Goal: Task Accomplishment & Management: Use online tool/utility

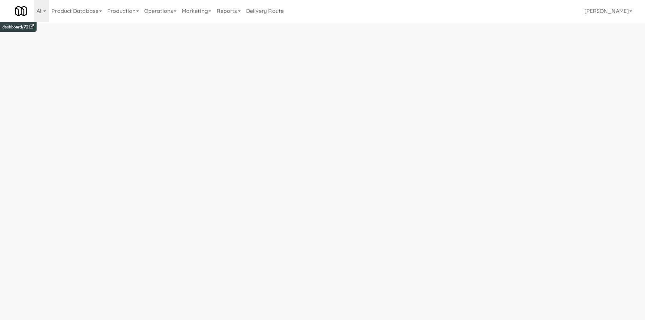
click at [147, 12] on link "Operations" at bounding box center [160, 11] width 38 height 22
click at [129, 17] on link "Production" at bounding box center [123, 11] width 37 height 22
click at [183, 13] on link "Marketing" at bounding box center [196, 11] width 35 height 22
click at [200, 24] on link "Users" at bounding box center [206, 29] width 54 height 12
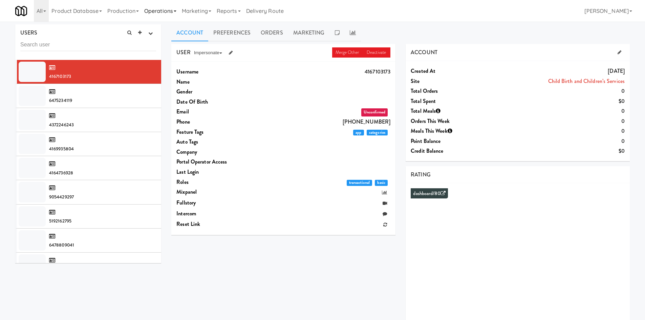
click at [154, 8] on link "Operations" at bounding box center [160, 11] width 38 height 22
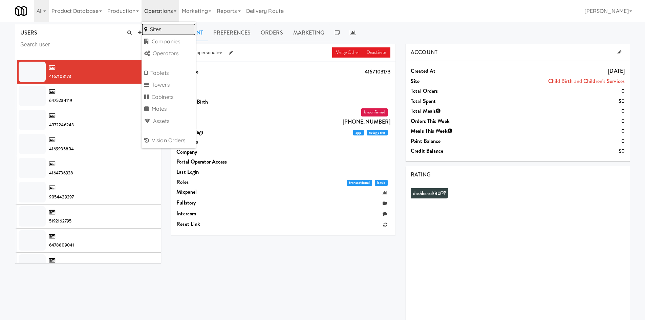
click at [161, 31] on link "Sites" at bounding box center [168, 29] width 54 height 12
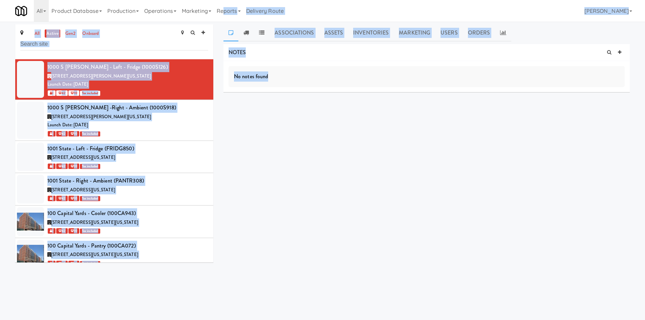
drag, startPoint x: 330, startPoint y: 47, endPoint x: 378, endPoint y: 107, distance: 76.3
click at [378, 103] on body "Okay Okay Select date: previous 2025-Sep next Su Mo Tu We Th Fr Sa 31 1 2 3 4 5…" at bounding box center [322, 182] width 645 height 320
click at [378, 107] on div "NOTES No notes found DELIVERIES Delivery Date Delivered At Delivered By Driver …" at bounding box center [426, 128] width 406 height 169
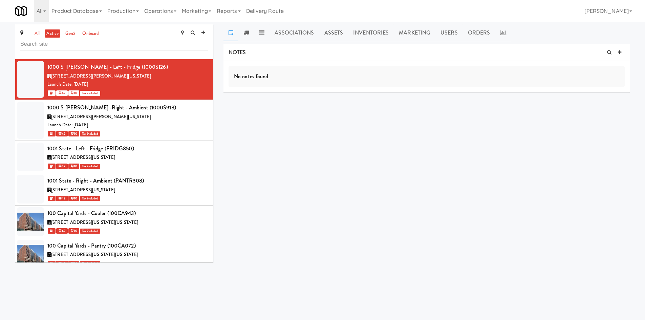
drag, startPoint x: 418, startPoint y: 169, endPoint x: 309, endPoint y: 210, distance: 116.7
click at [309, 210] on div "NOTES No notes found DELIVERIES Delivery Date Delivered At Delivered By Driver …" at bounding box center [426, 128] width 406 height 169
click at [168, 40] on input "text" at bounding box center [114, 44] width 188 height 13
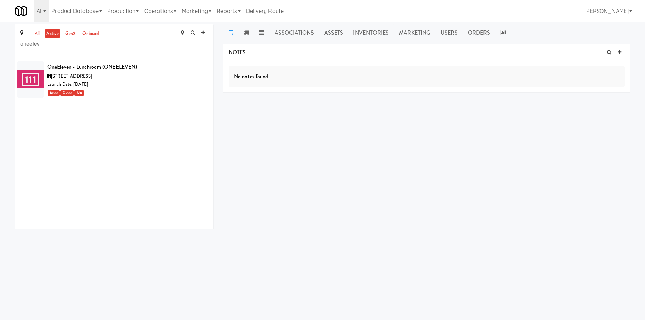
type input "oneelev"
click at [143, 88] on div "Launch Date: [DATE]" at bounding box center [127, 84] width 161 height 8
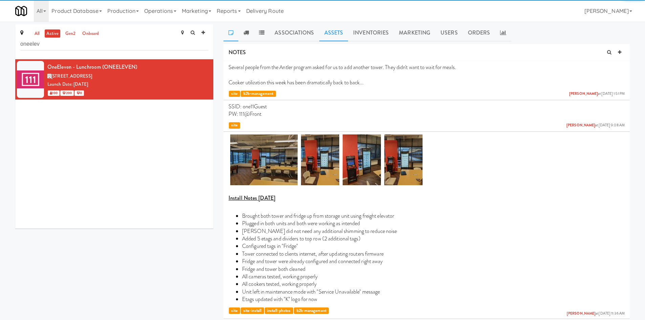
click at [332, 36] on link "Assets" at bounding box center [333, 32] width 29 height 17
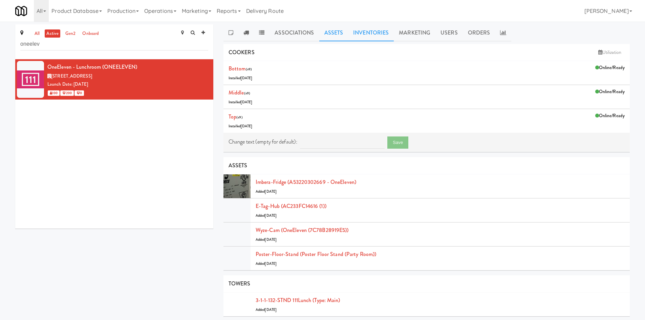
drag, startPoint x: 378, startPoint y: 35, endPoint x: 513, endPoint y: 56, distance: 136.3
click at [379, 35] on link "Inventories" at bounding box center [371, 32] width 46 height 17
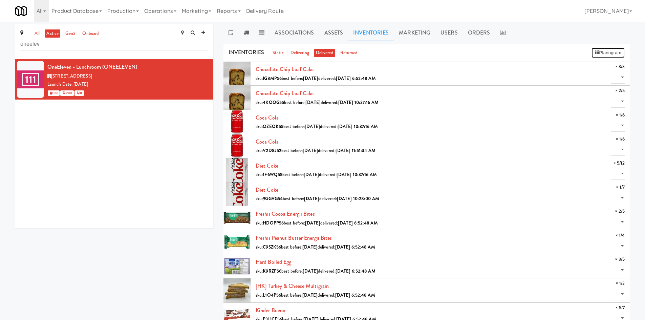
click at [599, 54] on button "Planogram" at bounding box center [607, 53] width 33 height 10
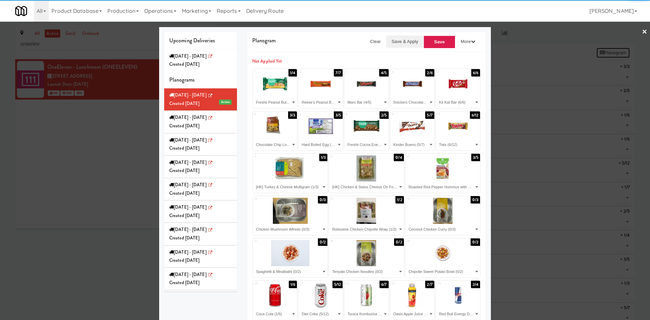
select select "number:276146"
select select "number:275626"
select select "number:257260"
select select "number:275598"
select select "number:275509"
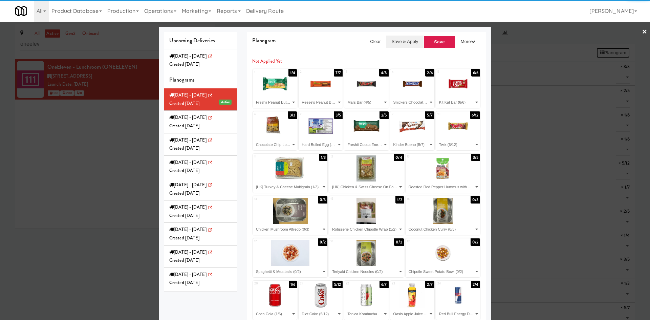
select select "number:275847"
select select "number:275971"
select select "number:276030"
select select "number:275564"
select select "number:231438"
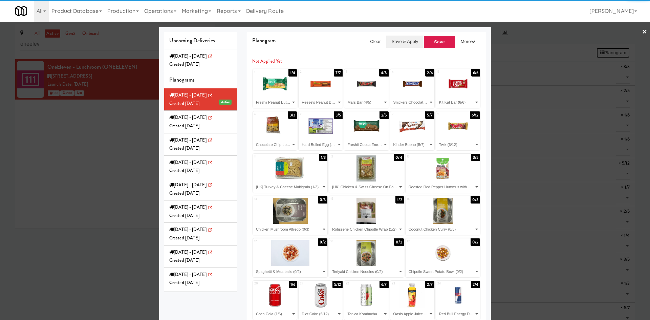
select select "number:276079"
select select "number:276120"
select select "number:275910"
select select "number:274119"
select select "number:275694"
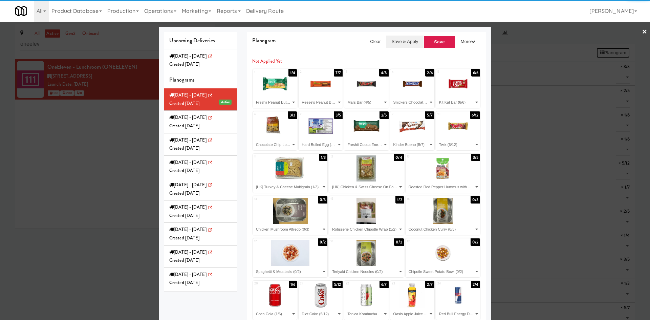
select select "number:274346"
select select "number:274180"
select select "number:274300"
select select "number:274241"
select select "number:271671"
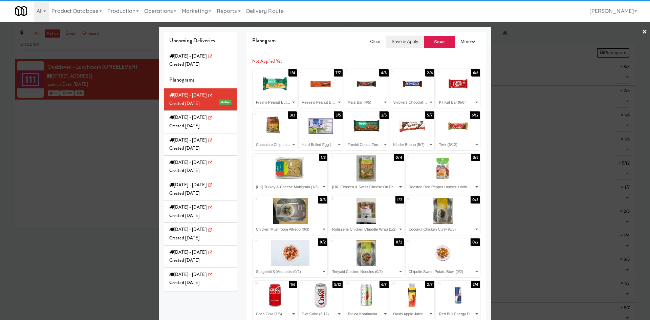
select select "number:271650"
select select "number:268480"
select select "number:241032"
select select "number:268137"
select select "number:250872"
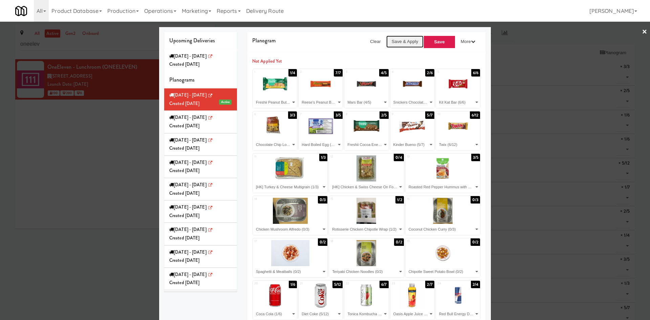
click at [389, 41] on button "Save & Apply" at bounding box center [405, 42] width 38 height 12
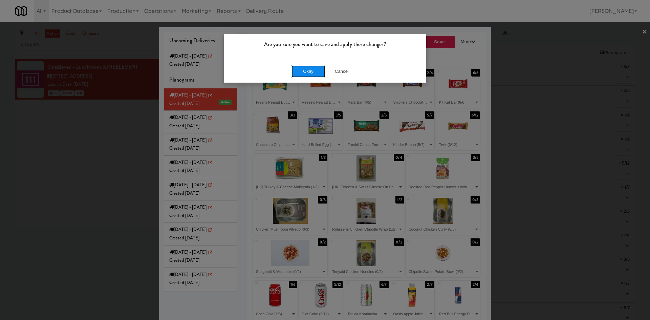
click at [316, 70] on button "Okay" at bounding box center [308, 71] width 34 height 12
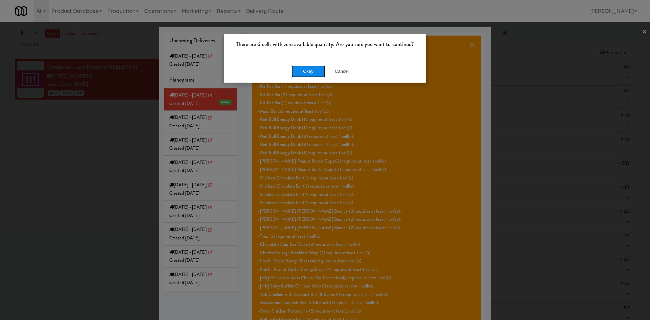
click at [306, 70] on button "Okay" at bounding box center [308, 71] width 34 height 12
